Goal: Information Seeking & Learning: Understand process/instructions

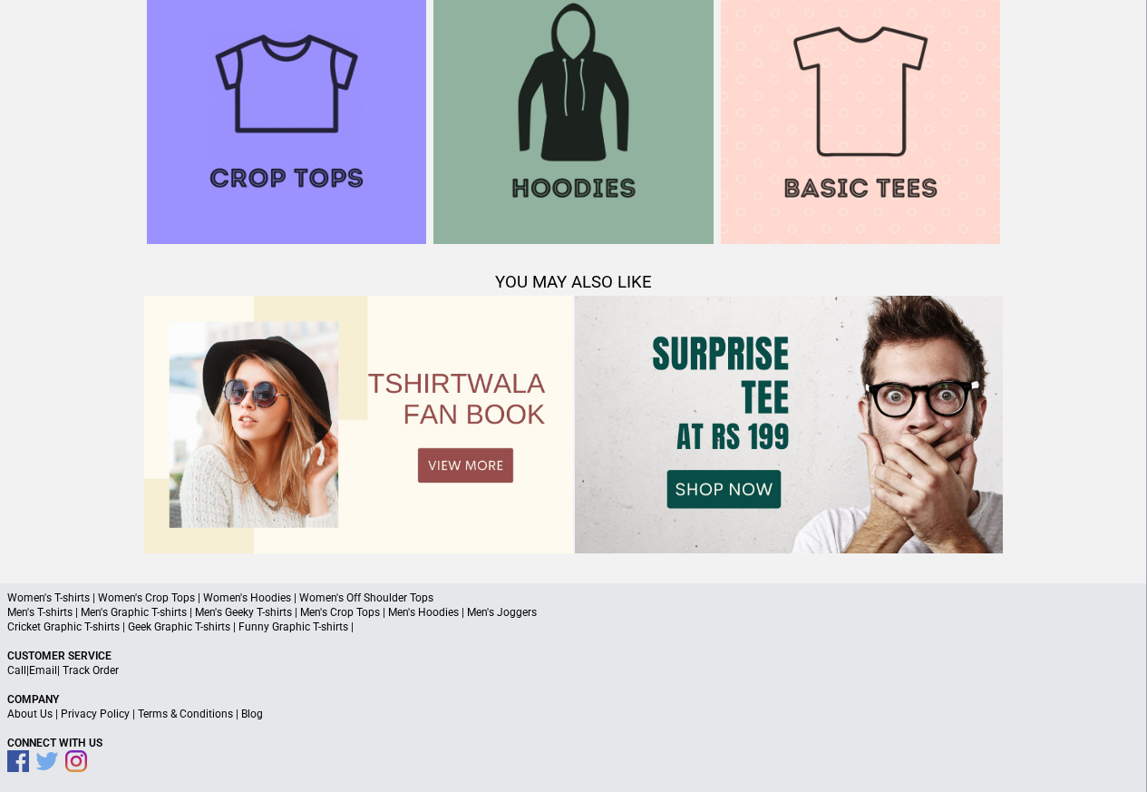
scroll to position [1750, 0]
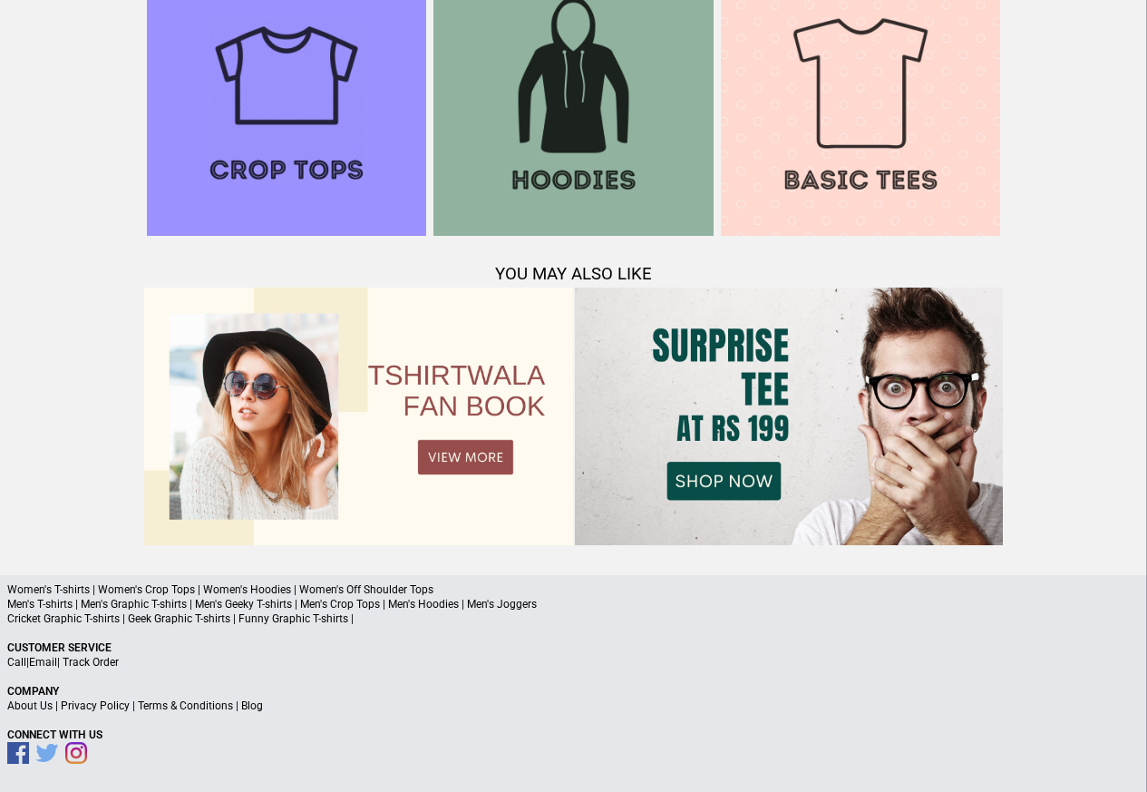
click at [174, 707] on link "Terms & Conditions" at bounding box center [185, 705] width 95 height 13
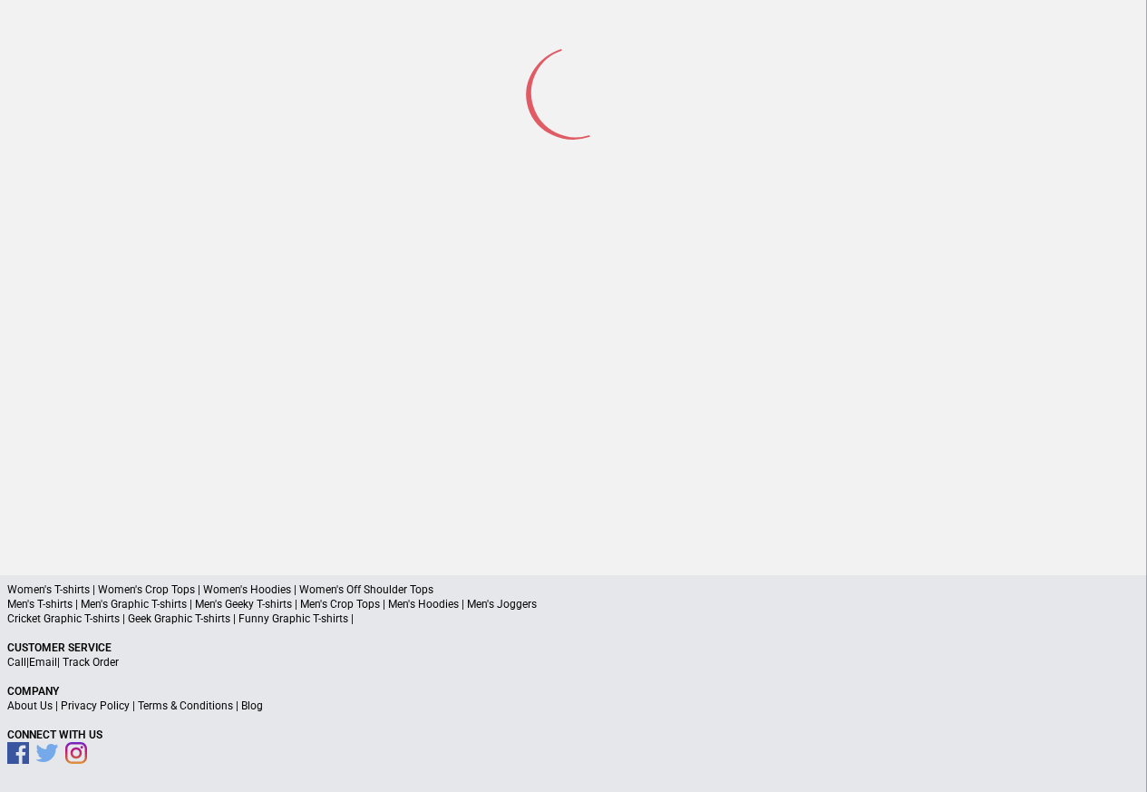
scroll to position [84, 0]
